Goal: Find contact information: Find contact information

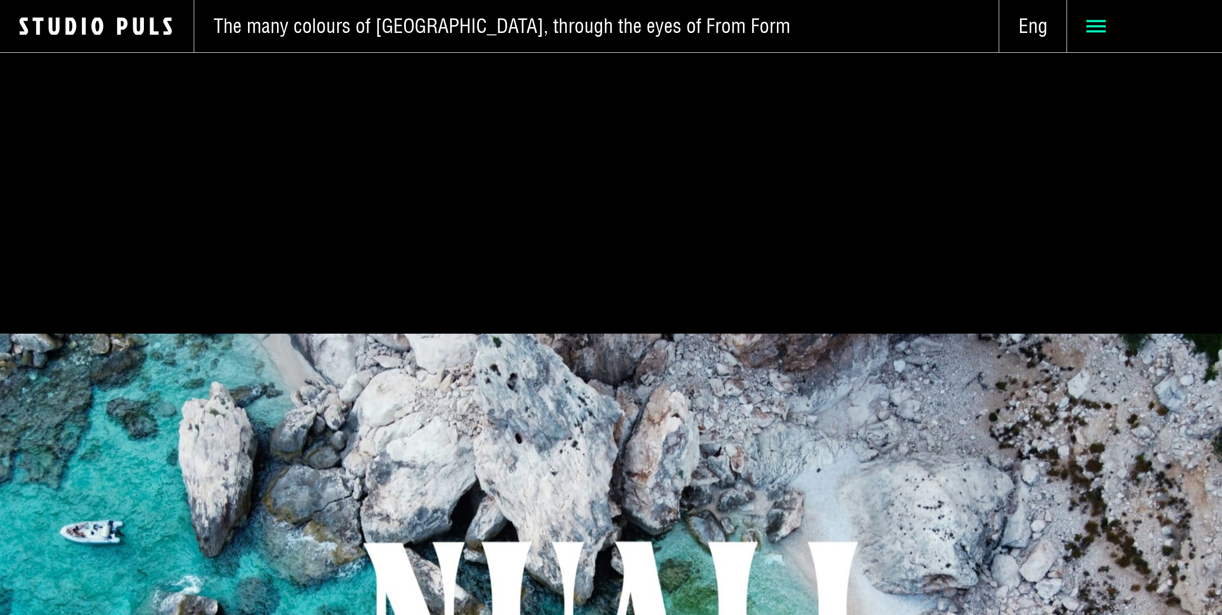
click at [1075, 20] on span at bounding box center [1144, 26] width 155 height 52
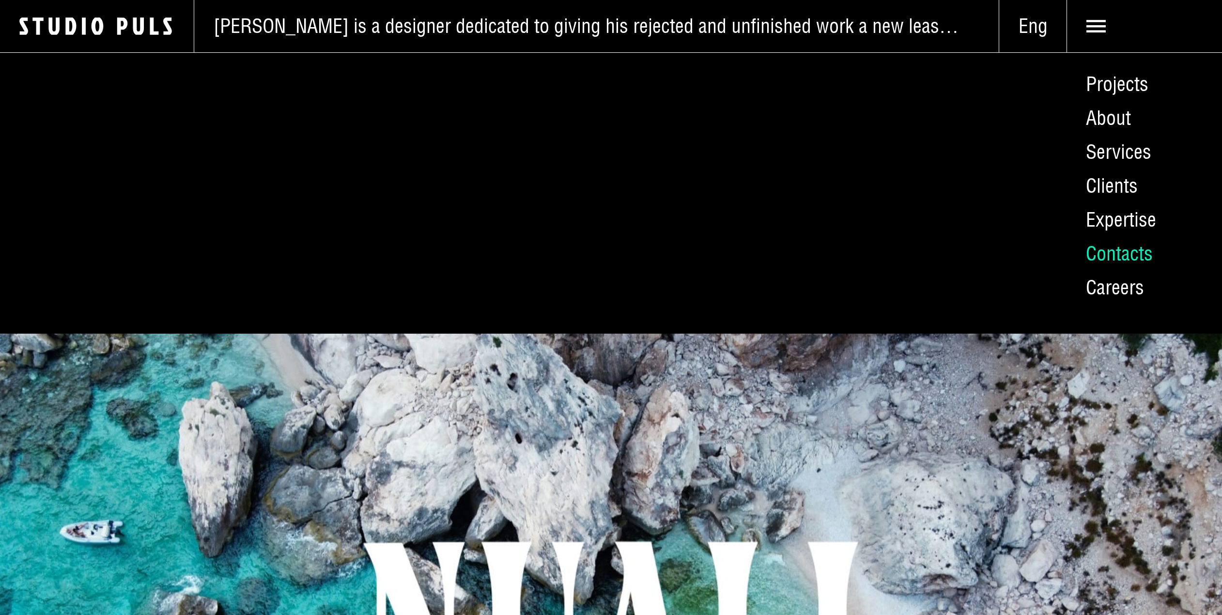
click at [1119, 246] on link "Contacts" at bounding box center [1143, 254] width 155 height 34
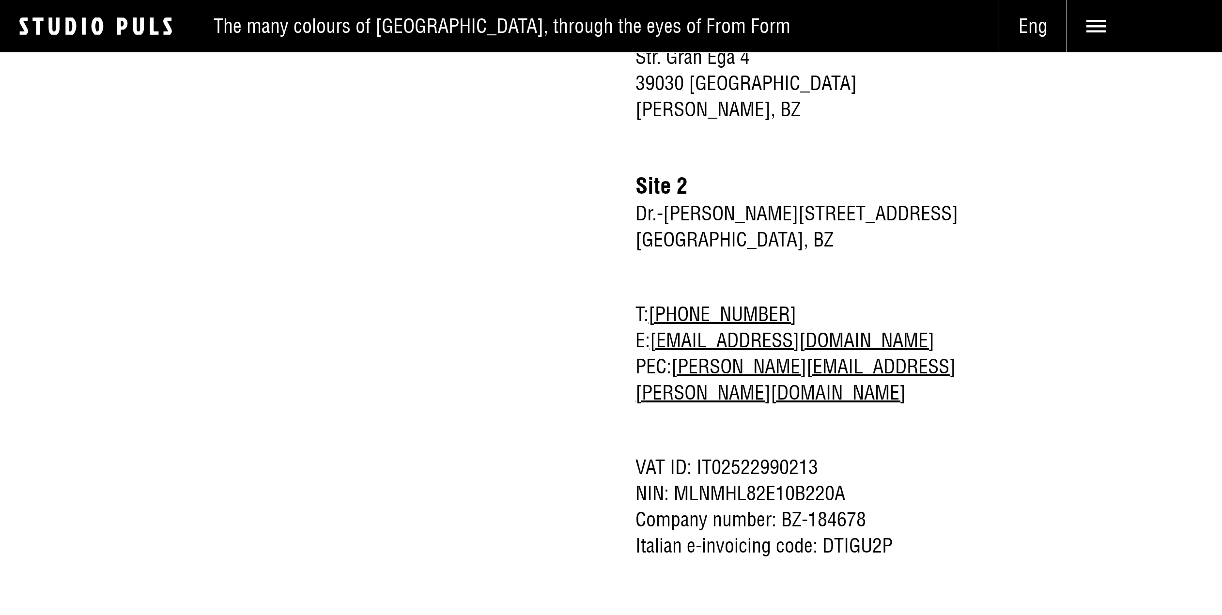
scroll to position [2074, 0]
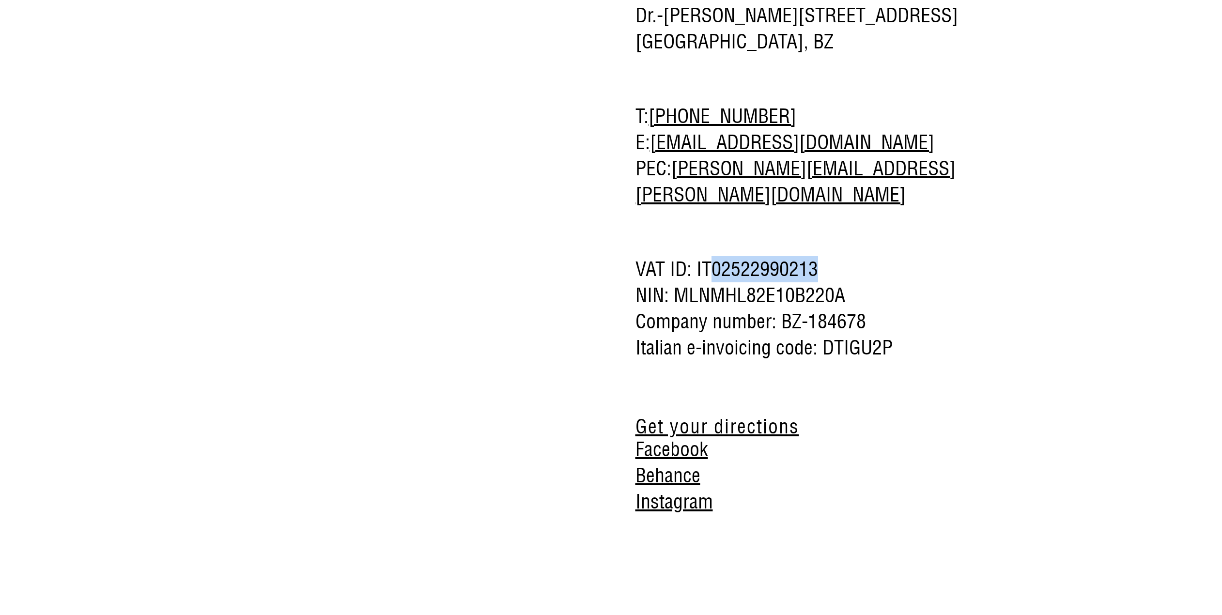
drag, startPoint x: 762, startPoint y: 210, endPoint x: 827, endPoint y: 213, distance: 64.9
click at [827, 256] on span "VAT ID: IT02522990213" at bounding box center [804, 269] width 339 height 26
copy span "02522990213"
